Goal: Information Seeking & Learning: Learn about a topic

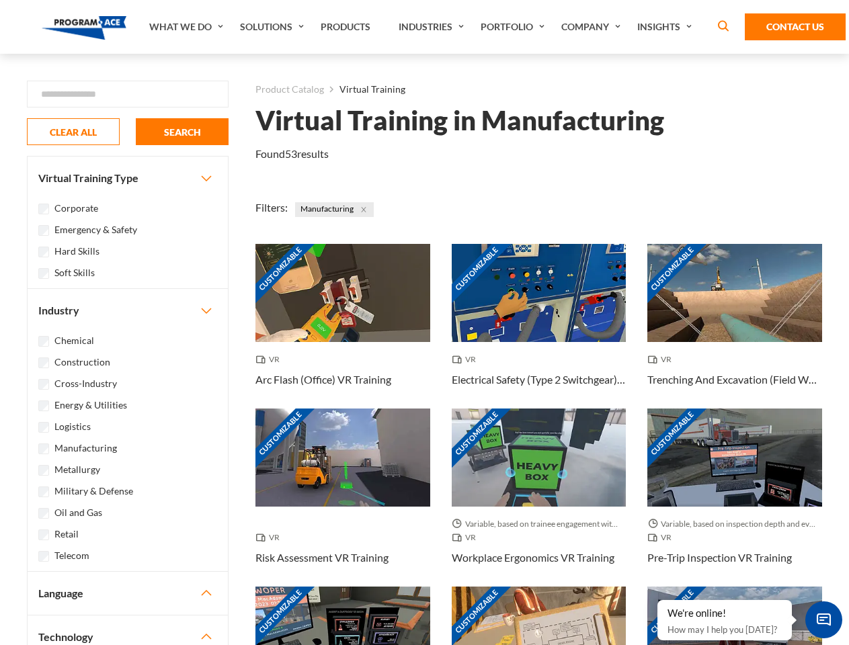
click at [187, 27] on link "What We Do" at bounding box center [187, 27] width 91 height 54
click at [274, 27] on link "Solutions" at bounding box center [273, 27] width 81 height 54
click at [433, 27] on link "Industries" at bounding box center [433, 27] width 82 height 54
click at [593, 27] on link "Company" at bounding box center [592, 27] width 76 height 54
click at [667, 27] on link "Insights" at bounding box center [665, 27] width 71 height 54
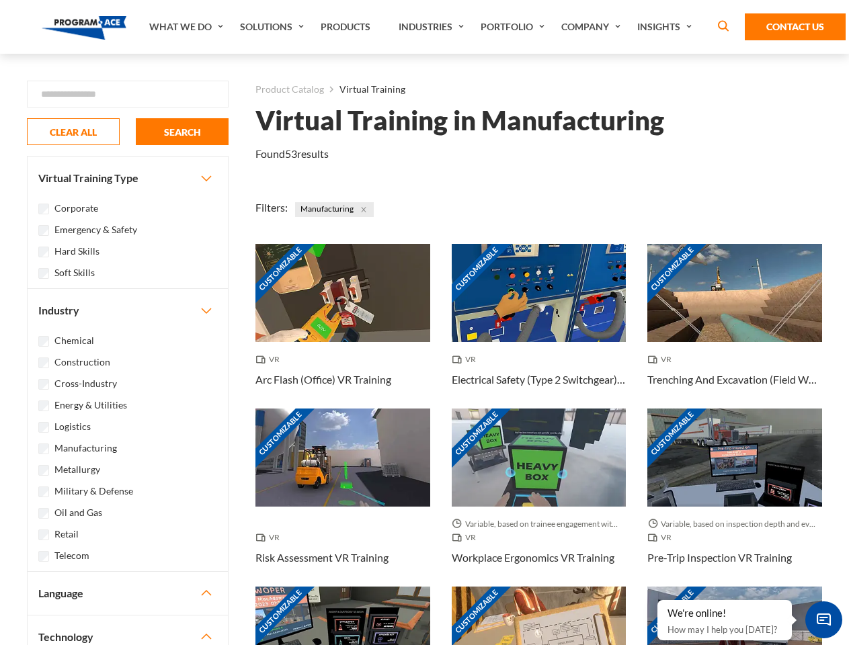
click at [0, 0] on div "Blog White Papers News" at bounding box center [0, 0] width 0 height 0
click at [0, 0] on strong "How Virtual Learning Can Enhance Workforce Productivity: A Guide for L&D Manage…" at bounding box center [0, 0] width 0 height 0
click at [823, 620] on span "Minimize live chat window" at bounding box center [823, 619] width 49 height 49
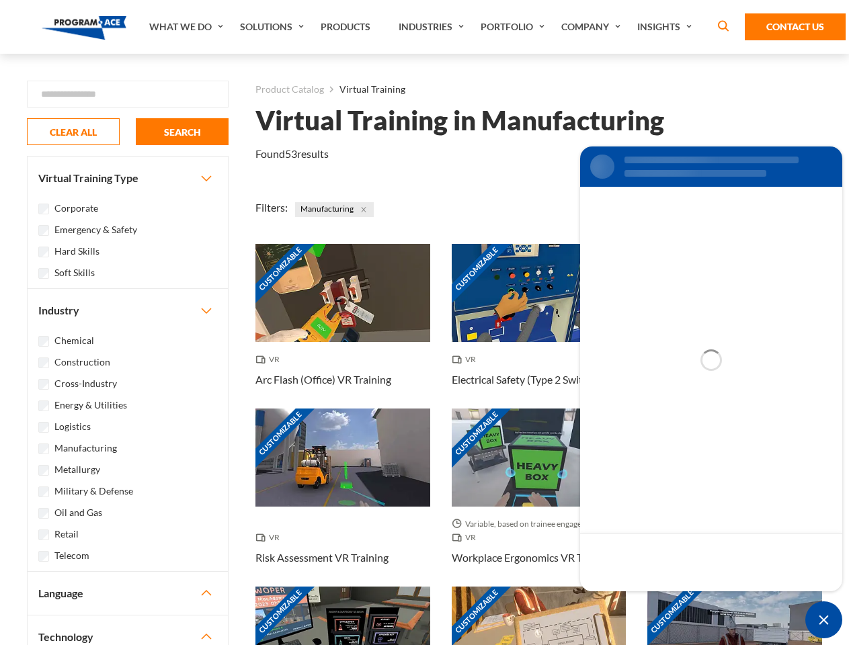
click at [658, 601] on div "Customizable" at bounding box center [734, 636] width 175 height 98
